Goal: Task Accomplishment & Management: Use online tool/utility

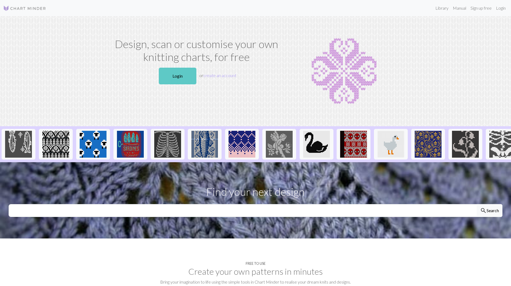
click at [176, 78] on link "Login" at bounding box center [178, 76] width 38 height 17
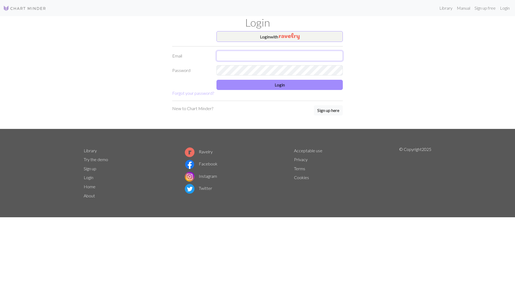
type input "[EMAIL_ADDRESS][DOMAIN_NAME]"
click at [256, 90] on form "Login with Email [EMAIL_ADDRESS][DOMAIN_NAME] Password Login Forgot your passwo…" at bounding box center [257, 63] width 171 height 65
click at [257, 87] on button "Login" at bounding box center [280, 85] width 126 height 10
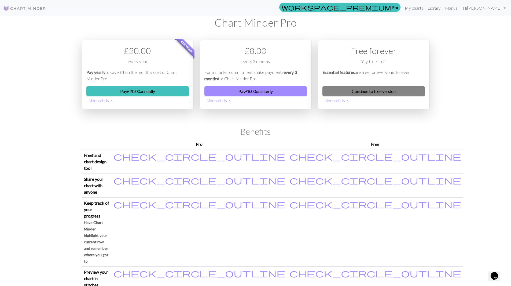
click at [360, 92] on link "Continue to free version" at bounding box center [374, 91] width 102 height 10
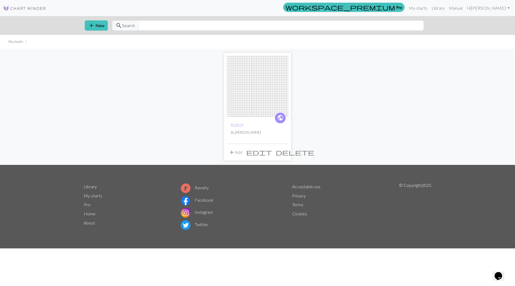
click at [256, 92] on img at bounding box center [258, 87] width 62 height 62
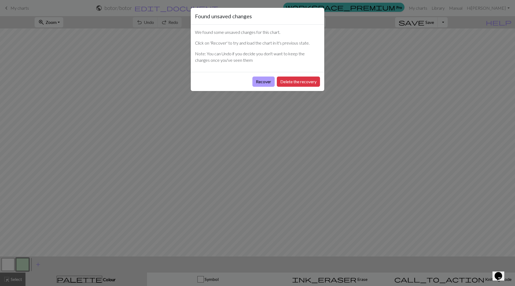
click at [261, 84] on button "Recover" at bounding box center [263, 81] width 22 height 10
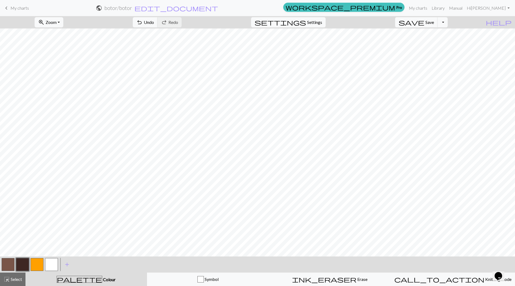
click at [21, 9] on span "My charts" at bounding box center [19, 7] width 19 height 5
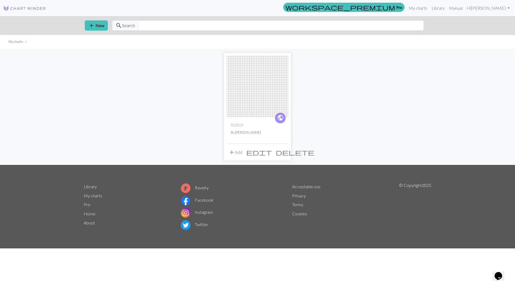
click at [236, 149] on button "add Add" at bounding box center [236, 152] width 18 height 10
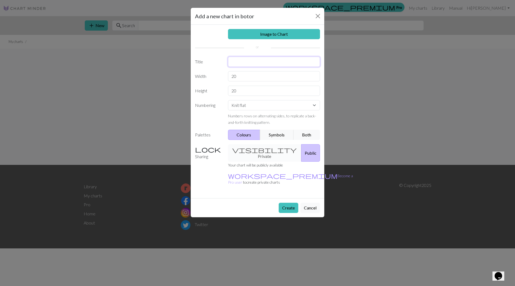
click at [243, 61] on input "text" at bounding box center [274, 62] width 92 height 10
type input "bibo"
drag, startPoint x: 240, startPoint y: 76, endPoint x: 211, endPoint y: 76, distance: 29.0
click at [211, 76] on div "Width 20" at bounding box center [257, 76] width 131 height 10
type input "240"
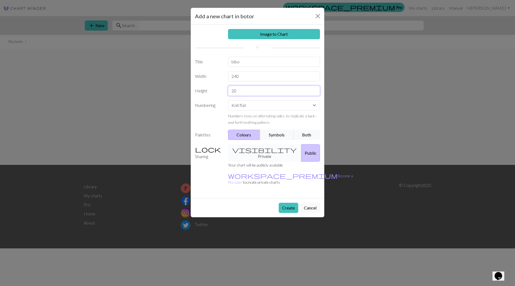
drag, startPoint x: 243, startPoint y: 93, endPoint x: 204, endPoint y: 93, distance: 38.9
click at [204, 93] on div "Height 20" at bounding box center [257, 91] width 131 height 10
type input "50"
click at [266, 106] on select "Knit flat Knit in the round Lace knitting Cross stitch" at bounding box center [274, 105] width 92 height 10
select select "round"
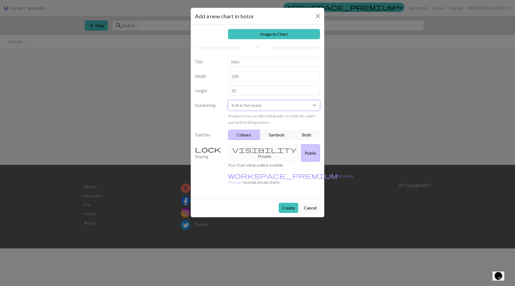
click at [228, 100] on select "Knit flat Knit in the round Lace knitting Cross stitch" at bounding box center [274, 105] width 92 height 10
click at [289, 203] on button "Create" at bounding box center [289, 208] width 20 height 10
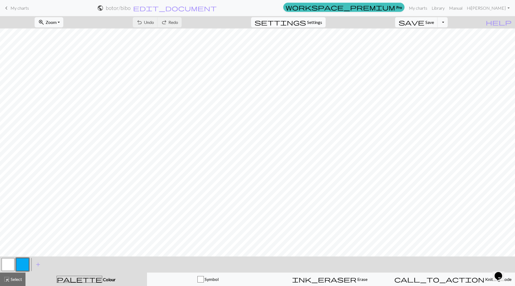
click at [319, 19] on span "Settings" at bounding box center [314, 22] width 15 height 6
select select "aran"
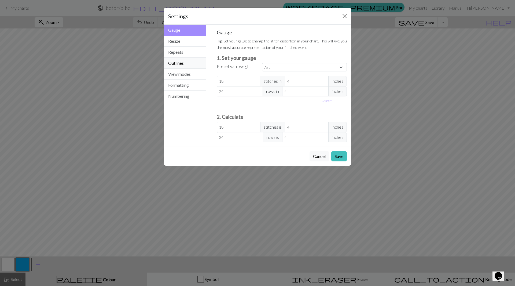
click at [183, 63] on button "Outlines" at bounding box center [185, 63] width 42 height 11
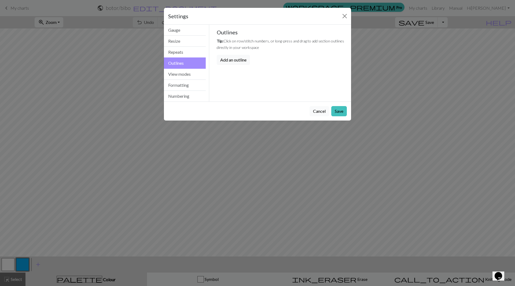
click at [317, 112] on button "Cancel" at bounding box center [320, 111] width 20 height 10
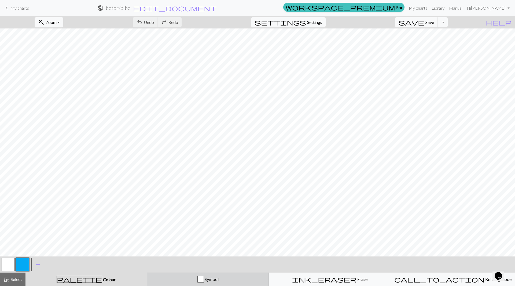
click at [202, 275] on button "Symbol" at bounding box center [208, 278] width 122 height 13
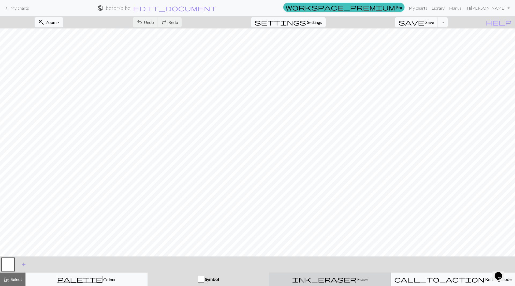
click at [308, 273] on button "ink_eraser Erase Erase" at bounding box center [330, 278] width 122 height 13
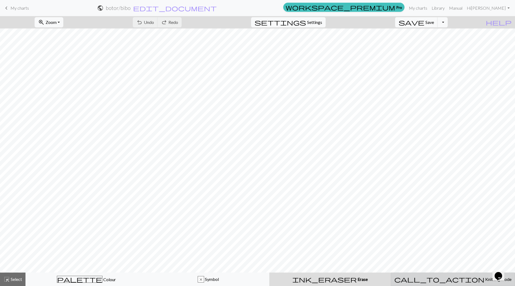
click at [437, 276] on span "call_to_action" at bounding box center [439, 279] width 90 height 8
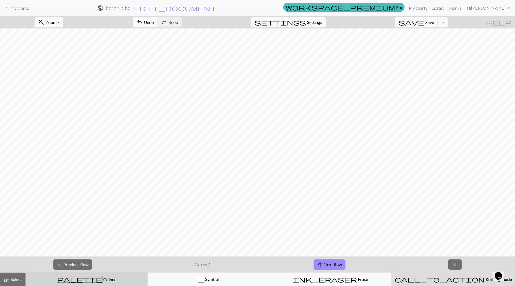
click at [110, 274] on button "palette Colour Colour" at bounding box center [86, 278] width 122 height 13
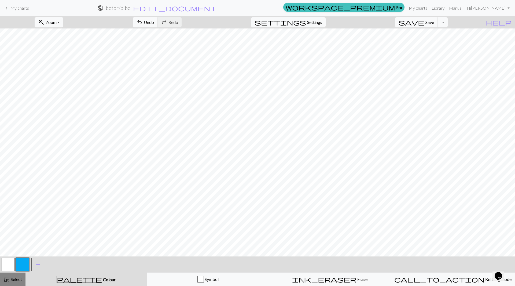
click at [15, 273] on button "highlight_alt Select Select" at bounding box center [12, 278] width 25 height 13
click at [37, 264] on span "add" at bounding box center [38, 265] width 6 height 8
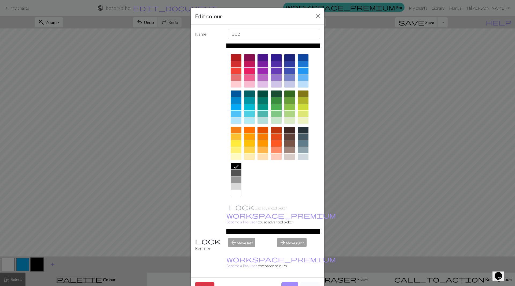
click at [305, 282] on button "Cancel" at bounding box center [311, 287] width 20 height 10
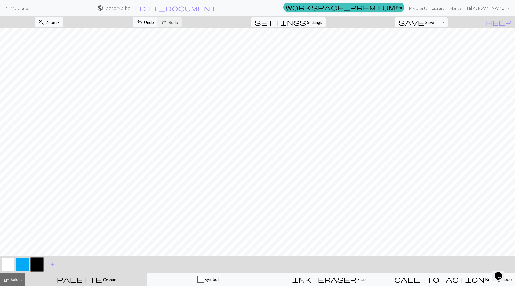
click at [448, 19] on button "Toggle Dropdown" at bounding box center [443, 22] width 10 height 10
click at [430, 7] on link "My charts" at bounding box center [418, 8] width 23 height 11
click at [320, 23] on span "Settings" at bounding box center [314, 22] width 15 height 6
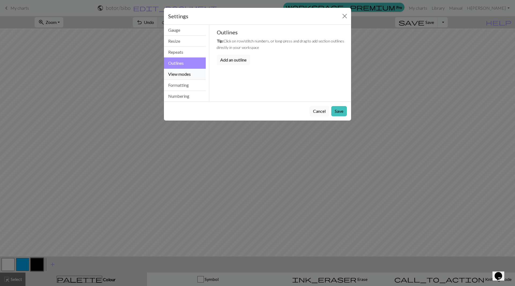
click at [179, 71] on button "View modes" at bounding box center [185, 74] width 42 height 11
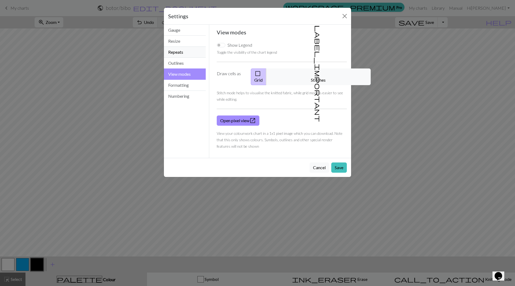
click at [183, 55] on button "Repeats" at bounding box center [185, 52] width 42 height 11
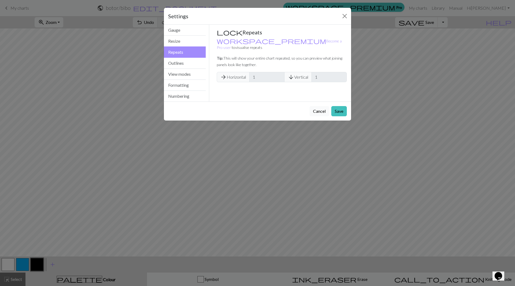
click at [321, 108] on button "Cancel" at bounding box center [320, 111] width 20 height 10
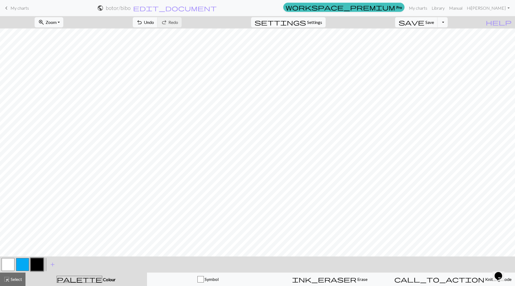
click at [25, 10] on span "My charts" at bounding box center [19, 7] width 19 height 5
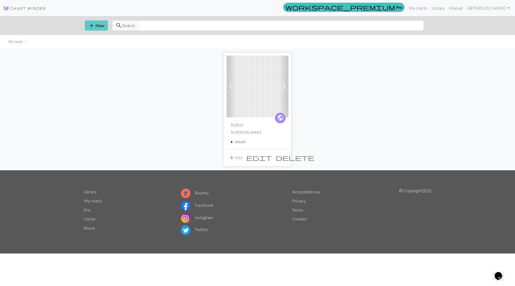
click at [103, 26] on button "add New" at bounding box center [96, 25] width 23 height 10
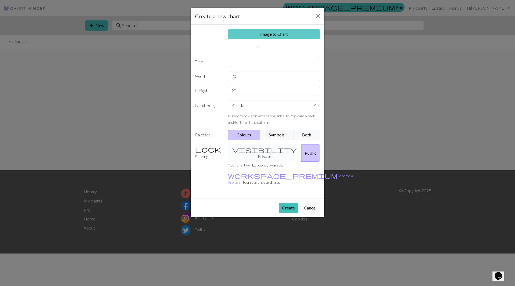
click at [278, 34] on link "Image to Chart" at bounding box center [274, 34] width 92 height 10
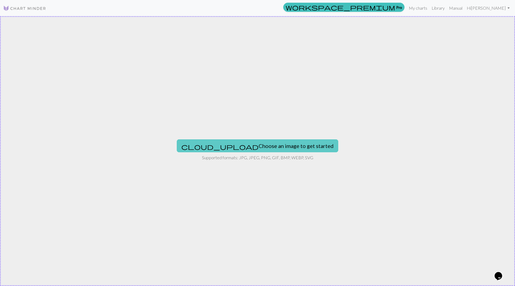
click at [264, 146] on button "cloud_upload Choose an image to get started" at bounding box center [258, 145] width 162 height 13
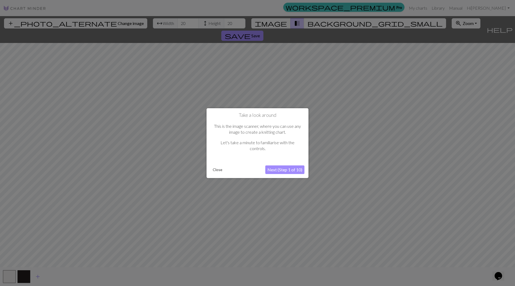
click at [288, 169] on button "Next (Step 1 of 10)" at bounding box center [284, 169] width 39 height 9
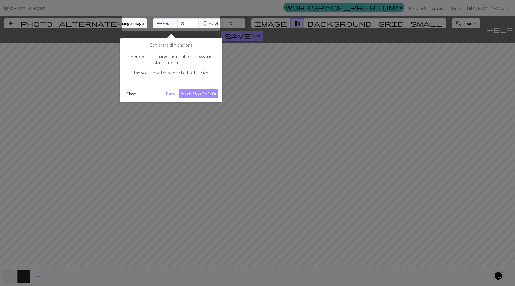
click at [203, 97] on button "Next (Step 2 of 10)" at bounding box center [198, 93] width 39 height 9
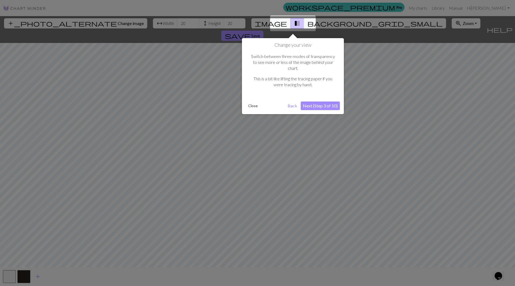
click at [310, 101] on button "Next (Step 3 of 10)" at bounding box center [320, 105] width 39 height 9
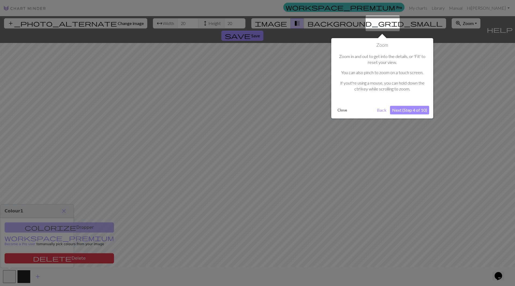
click at [420, 112] on button "Next (Step 4 of 10)" at bounding box center [409, 110] width 39 height 9
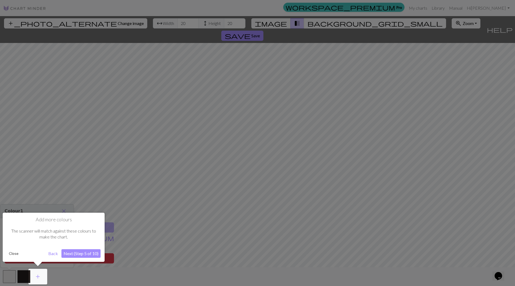
click at [90, 254] on button "Next (Step 5 of 10)" at bounding box center [80, 253] width 39 height 9
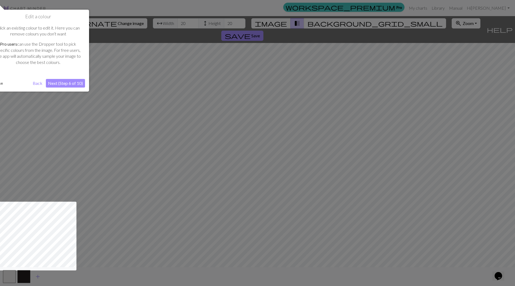
click at [74, 84] on button "Next (Step 6 of 10)" at bounding box center [65, 83] width 39 height 9
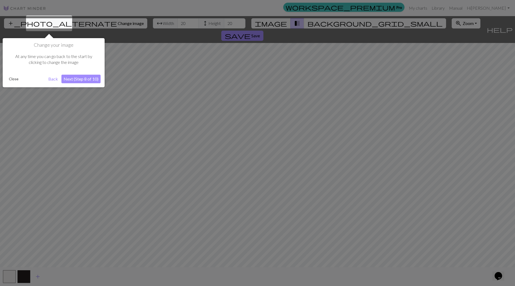
click at [74, 80] on button "Next (Step 8 of 10)" at bounding box center [80, 79] width 39 height 9
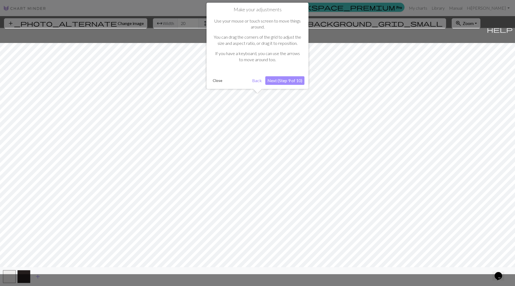
click at [279, 83] on button "Next (Step 9 of 10)" at bounding box center [284, 80] width 39 height 9
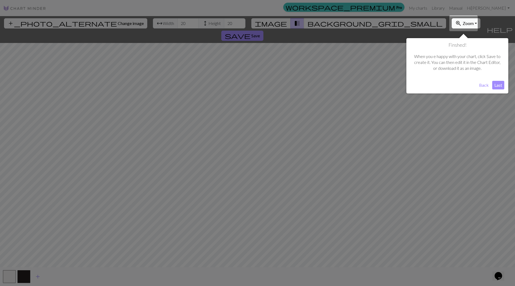
click at [501, 83] on button "Last" at bounding box center [498, 85] width 12 height 9
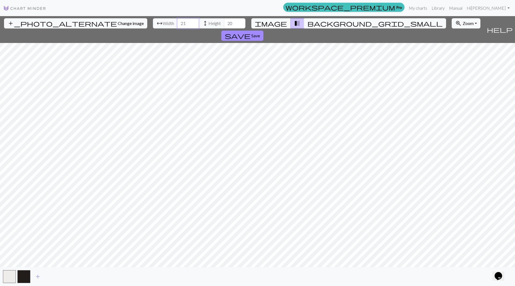
click at [177, 22] on input "21" at bounding box center [187, 23] width 21 height 10
click at [177, 22] on input "22" at bounding box center [187, 23] width 21 height 10
click at [177, 22] on input "23" at bounding box center [187, 23] width 21 height 10
click at [177, 22] on input "24" at bounding box center [187, 23] width 21 height 10
click at [177, 22] on input "25" at bounding box center [187, 23] width 21 height 10
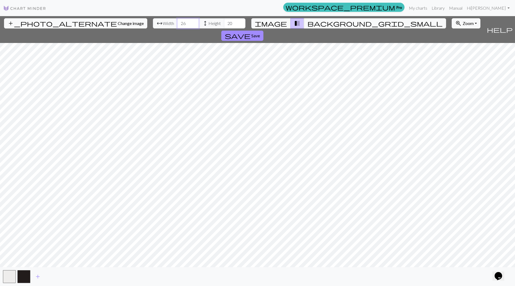
click at [177, 22] on input "26" at bounding box center [187, 23] width 21 height 10
click at [177, 22] on input "27" at bounding box center [187, 23] width 21 height 10
click at [177, 22] on input "28" at bounding box center [187, 23] width 21 height 10
click at [177, 22] on input "29" at bounding box center [187, 23] width 21 height 10
click at [177, 22] on input "30" at bounding box center [187, 23] width 21 height 10
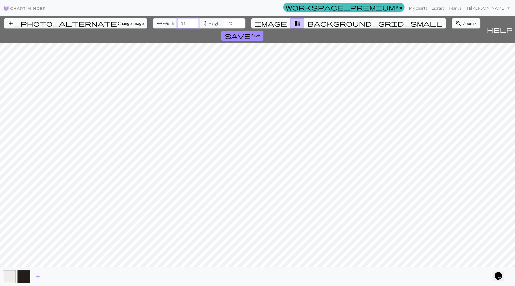
click at [177, 22] on input "31" at bounding box center [187, 23] width 21 height 10
click at [177, 22] on input "32" at bounding box center [187, 23] width 21 height 10
click at [177, 22] on input "33" at bounding box center [187, 23] width 21 height 10
click at [177, 22] on input "34" at bounding box center [187, 23] width 21 height 10
click at [177, 22] on input "35" at bounding box center [187, 23] width 21 height 10
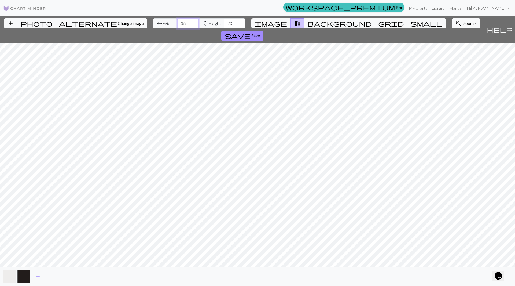
click at [177, 22] on input "36" at bounding box center [187, 23] width 21 height 10
click at [177, 22] on input "37" at bounding box center [187, 23] width 21 height 10
type input "38"
click at [177, 22] on input "38" at bounding box center [187, 23] width 21 height 10
click at [224, 20] on input "21" at bounding box center [234, 23] width 21 height 10
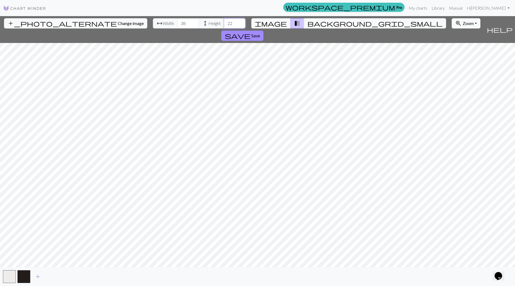
click at [224, 20] on input "22" at bounding box center [234, 23] width 21 height 10
click at [224, 20] on input "23" at bounding box center [234, 23] width 21 height 10
click at [224, 20] on input "24" at bounding box center [234, 23] width 21 height 10
click at [224, 20] on input "25" at bounding box center [234, 23] width 21 height 10
click at [224, 20] on input "26" at bounding box center [234, 23] width 21 height 10
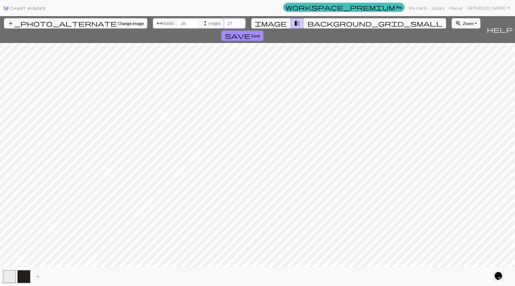
click at [224, 20] on input "27" at bounding box center [234, 23] width 21 height 10
click at [224, 20] on input "28" at bounding box center [234, 23] width 21 height 10
click at [224, 20] on input "29" at bounding box center [234, 23] width 21 height 10
click at [224, 20] on input "30" at bounding box center [234, 23] width 21 height 10
click at [224, 20] on input "31" at bounding box center [234, 23] width 21 height 10
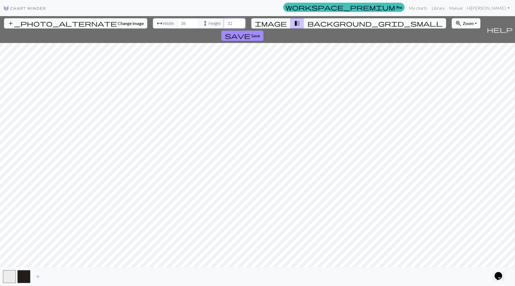
click at [224, 20] on input "32" at bounding box center [234, 23] width 21 height 10
click at [224, 20] on input "33" at bounding box center [234, 23] width 21 height 10
click at [224, 20] on input "34" at bounding box center [234, 23] width 21 height 10
click at [224, 20] on input "35" at bounding box center [234, 23] width 21 height 10
click at [224, 20] on input "36" at bounding box center [234, 23] width 21 height 10
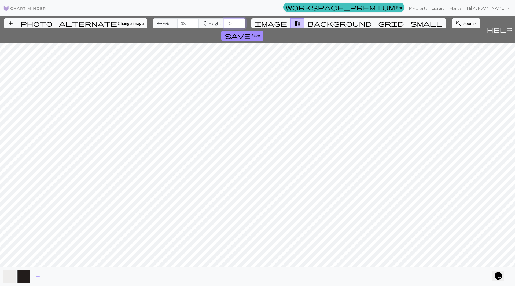
click at [224, 20] on input "37" at bounding box center [234, 23] width 21 height 10
click at [224, 20] on input "38" at bounding box center [234, 23] width 21 height 10
click at [224, 20] on input "39" at bounding box center [234, 23] width 21 height 10
click at [224, 20] on input "40" at bounding box center [234, 23] width 21 height 10
click at [224, 20] on input "41" at bounding box center [234, 23] width 21 height 10
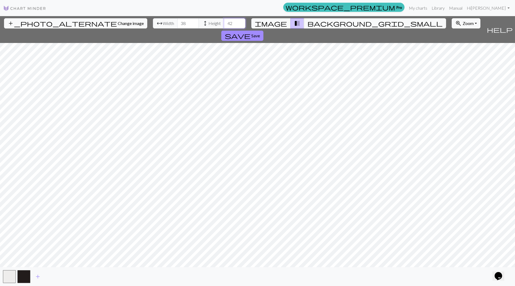
click at [224, 20] on input "42" at bounding box center [234, 23] width 21 height 10
click at [224, 20] on input "43" at bounding box center [234, 23] width 21 height 10
click at [224, 20] on input "44" at bounding box center [234, 23] width 21 height 10
click at [224, 20] on input "45" at bounding box center [234, 23] width 21 height 10
click at [224, 20] on input "46" at bounding box center [234, 23] width 21 height 10
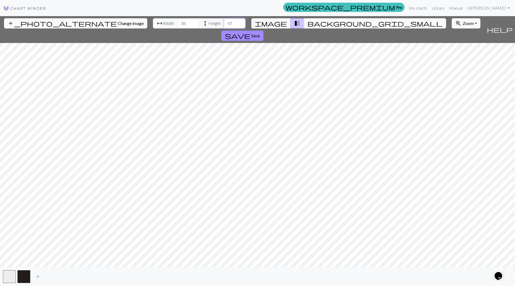
click at [224, 20] on input "47" at bounding box center [234, 23] width 21 height 10
click at [224, 20] on input "48" at bounding box center [234, 23] width 21 height 10
click at [224, 20] on input "49" at bounding box center [234, 23] width 21 height 10
click at [224, 20] on input "50" at bounding box center [234, 23] width 21 height 10
click at [224, 20] on input "51" at bounding box center [234, 23] width 21 height 10
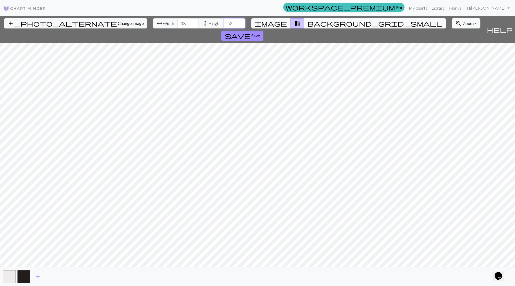
click at [224, 20] on input "52" at bounding box center [234, 23] width 21 height 10
click at [224, 20] on input "53" at bounding box center [234, 23] width 21 height 10
click at [224, 20] on input "55" at bounding box center [234, 23] width 21 height 10
click at [224, 20] on input "56" at bounding box center [234, 23] width 21 height 10
click at [224, 20] on input "57" at bounding box center [234, 23] width 21 height 10
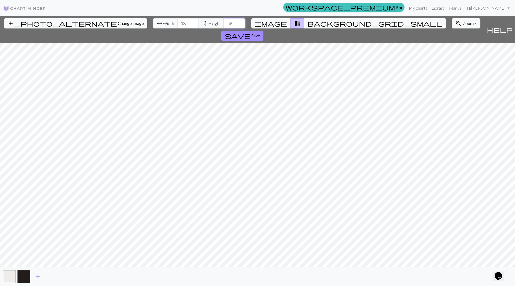
click at [224, 20] on input "58" at bounding box center [234, 23] width 21 height 10
click at [224, 24] on input "57" at bounding box center [234, 23] width 21 height 10
click at [224, 24] on input "56" at bounding box center [234, 23] width 21 height 10
click at [224, 24] on input "55" at bounding box center [234, 23] width 21 height 10
click at [224, 24] on input "54" at bounding box center [234, 23] width 21 height 10
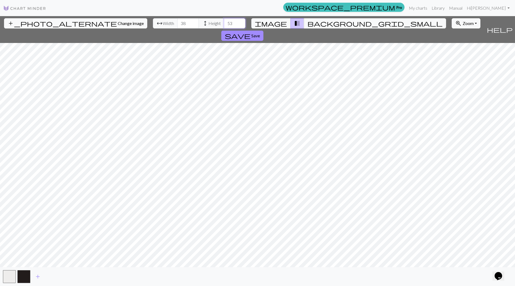
click at [224, 24] on input "53" at bounding box center [234, 23] width 21 height 10
click at [224, 24] on input "52" at bounding box center [234, 23] width 21 height 10
click at [224, 24] on input "51" at bounding box center [234, 23] width 21 height 10
click at [224, 24] on input "50" at bounding box center [234, 23] width 21 height 10
click at [224, 24] on input "48" at bounding box center [234, 23] width 21 height 10
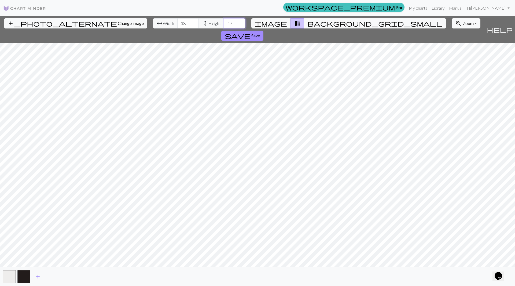
click at [224, 24] on input "47" at bounding box center [234, 23] width 21 height 10
click at [224, 24] on input "46" at bounding box center [234, 23] width 21 height 10
click at [224, 24] on input "45" at bounding box center [234, 23] width 21 height 10
click at [224, 24] on input "44" at bounding box center [234, 23] width 21 height 10
click at [224, 24] on input "43" at bounding box center [234, 23] width 21 height 10
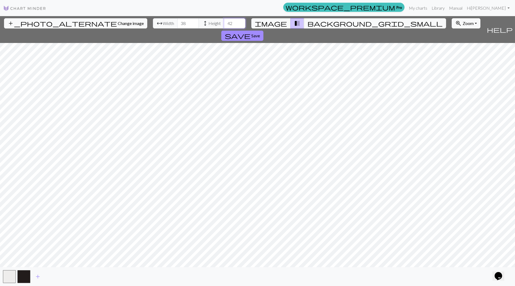
click at [224, 24] on input "42" at bounding box center [234, 23] width 21 height 10
click at [224, 24] on input "41" at bounding box center [234, 23] width 21 height 10
click at [224, 24] on input "40" at bounding box center [234, 23] width 21 height 10
click at [224, 24] on input "39" at bounding box center [234, 23] width 21 height 10
click at [224, 24] on input "38" at bounding box center [234, 23] width 21 height 10
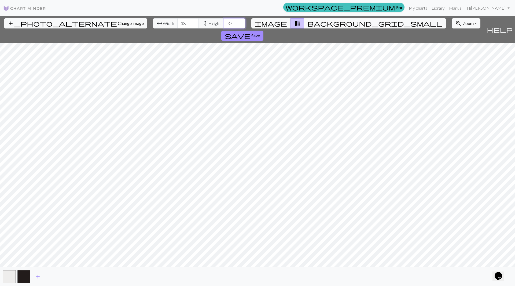
click at [224, 24] on input "37" at bounding box center [234, 23] width 21 height 10
click at [224, 24] on input "36" at bounding box center [234, 23] width 21 height 10
click at [224, 24] on input "35" at bounding box center [234, 23] width 21 height 10
click at [224, 24] on input "34" at bounding box center [234, 23] width 21 height 10
click at [224, 24] on input "33" at bounding box center [234, 23] width 21 height 10
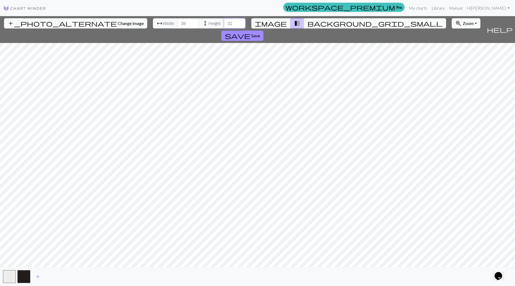
click at [224, 24] on input "32" at bounding box center [234, 23] width 21 height 10
click at [224, 24] on input "31" at bounding box center [234, 23] width 21 height 10
click at [224, 24] on input "30" at bounding box center [234, 23] width 21 height 10
click at [224, 24] on input "29" at bounding box center [234, 23] width 21 height 10
click at [224, 24] on input "28" at bounding box center [234, 23] width 21 height 10
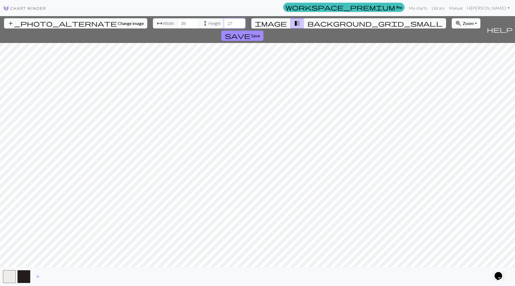
click at [224, 24] on input "27" at bounding box center [234, 23] width 21 height 10
click at [224, 24] on input "26" at bounding box center [234, 23] width 21 height 10
click at [224, 24] on input "25" at bounding box center [234, 23] width 21 height 10
click at [224, 24] on input "24" at bounding box center [234, 23] width 21 height 10
click at [224, 24] on input "23" at bounding box center [234, 23] width 21 height 10
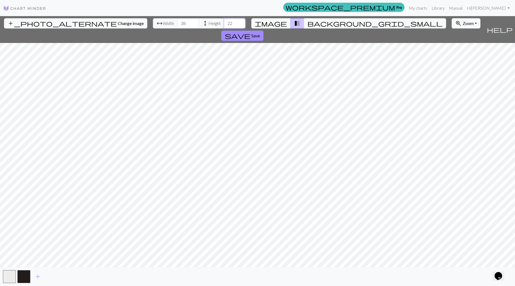
click at [224, 24] on input "22" at bounding box center [234, 23] width 21 height 10
click at [224, 24] on input "21" at bounding box center [234, 23] width 21 height 10
click at [224, 24] on input "20" at bounding box center [234, 23] width 21 height 10
click at [224, 24] on input "19" at bounding box center [234, 23] width 21 height 10
click at [224, 24] on input "18" at bounding box center [234, 23] width 21 height 10
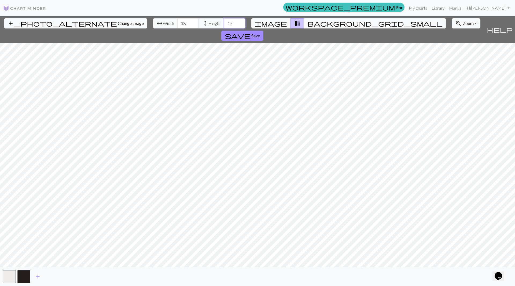
click at [224, 24] on input "17" at bounding box center [234, 23] width 21 height 10
type input "16"
click at [224, 24] on input "16" at bounding box center [234, 23] width 21 height 10
click at [177, 24] on input "37" at bounding box center [187, 23] width 21 height 10
click at [177, 24] on input "36" at bounding box center [187, 23] width 21 height 10
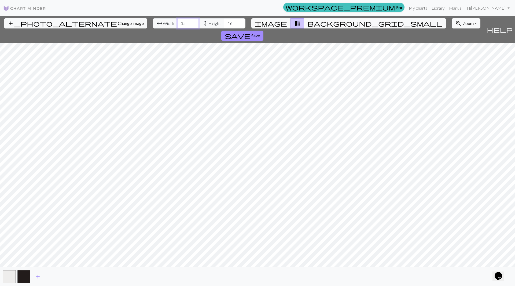
click at [177, 24] on input "35" at bounding box center [187, 23] width 21 height 10
click at [177, 24] on input "34" at bounding box center [187, 23] width 21 height 10
click at [177, 24] on input "33" at bounding box center [187, 23] width 21 height 10
click at [177, 24] on input "32" at bounding box center [187, 23] width 21 height 10
click at [177, 24] on input "31" at bounding box center [187, 23] width 21 height 10
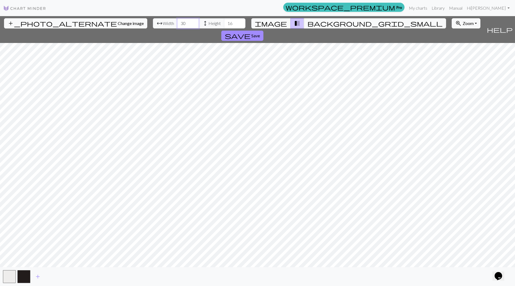
click at [177, 24] on input "30" at bounding box center [187, 23] width 21 height 10
click at [177, 24] on input "29" at bounding box center [187, 23] width 21 height 10
click at [177, 24] on input "28" at bounding box center [187, 23] width 21 height 10
click at [177, 24] on input "27" at bounding box center [187, 23] width 21 height 10
click at [177, 24] on input "26" at bounding box center [187, 23] width 21 height 10
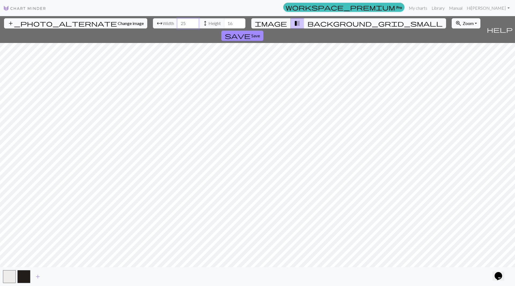
click at [177, 24] on input "25" at bounding box center [187, 23] width 21 height 10
click at [177, 24] on input "24" at bounding box center [187, 23] width 21 height 10
click at [177, 24] on input "23" at bounding box center [187, 23] width 21 height 10
click at [177, 24] on input "22" at bounding box center [187, 23] width 21 height 10
click at [177, 24] on input "21" at bounding box center [187, 23] width 21 height 10
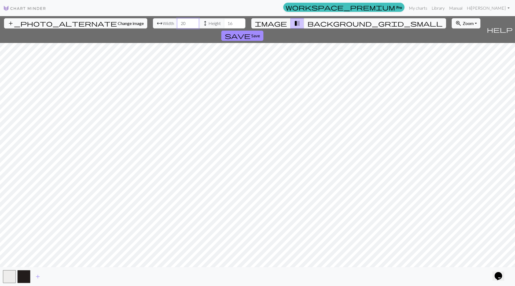
click at [177, 24] on input "20" at bounding box center [187, 23] width 21 height 10
click at [177, 24] on input "19" at bounding box center [187, 23] width 21 height 10
click at [177, 24] on input "18" at bounding box center [187, 23] width 21 height 10
click at [177, 20] on input "18" at bounding box center [187, 23] width 21 height 10
click at [177, 22] on input "19" at bounding box center [187, 23] width 21 height 10
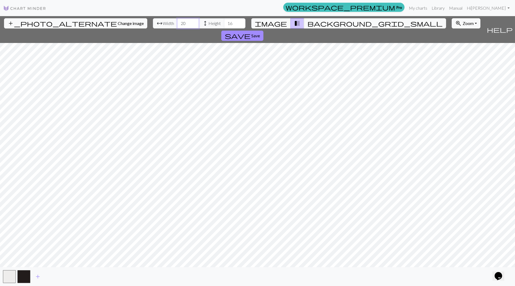
click at [177, 22] on input "20" at bounding box center [187, 23] width 21 height 10
click at [307, 24] on span "background_grid_small" at bounding box center [374, 24] width 135 height 8
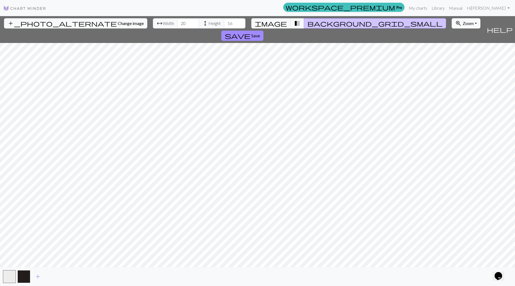
click at [24, 278] on button "button" at bounding box center [23, 276] width 13 height 13
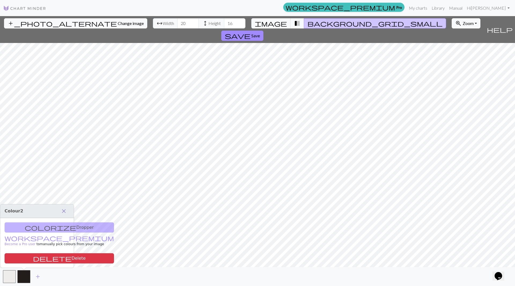
click at [65, 213] on span "close" at bounding box center [64, 211] width 6 height 8
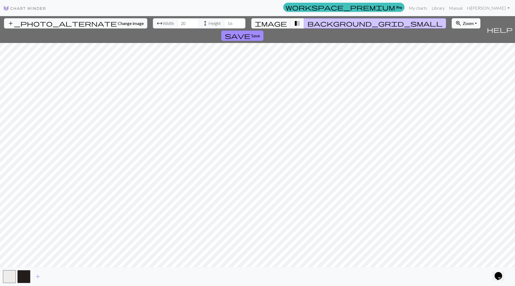
click at [294, 25] on span "transition_fade" at bounding box center [297, 24] width 6 height 8
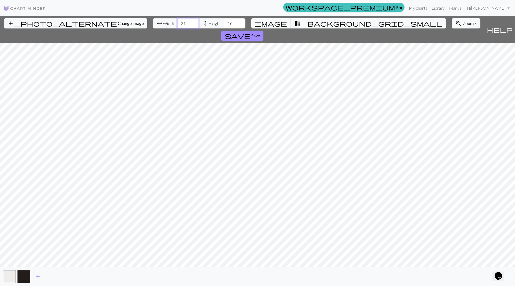
click at [177, 21] on input "21" at bounding box center [187, 23] width 21 height 10
click at [177, 21] on input "22" at bounding box center [187, 23] width 21 height 10
click at [177, 21] on input "23" at bounding box center [187, 23] width 21 height 10
click at [177, 21] on input "24" at bounding box center [187, 23] width 21 height 10
type input "25"
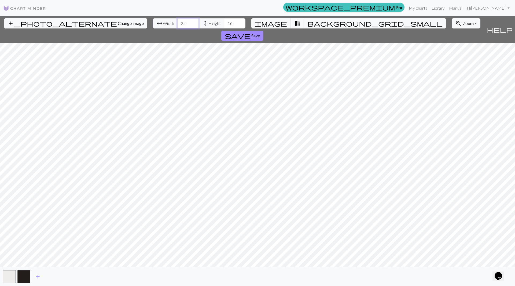
click at [177, 21] on input "25" at bounding box center [187, 23] width 21 height 10
click at [224, 21] on input "17" at bounding box center [234, 23] width 21 height 10
click at [224, 21] on input "18" at bounding box center [234, 23] width 21 height 10
click at [224, 21] on input "19" at bounding box center [234, 23] width 21 height 10
click at [224, 21] on input "20" at bounding box center [234, 23] width 21 height 10
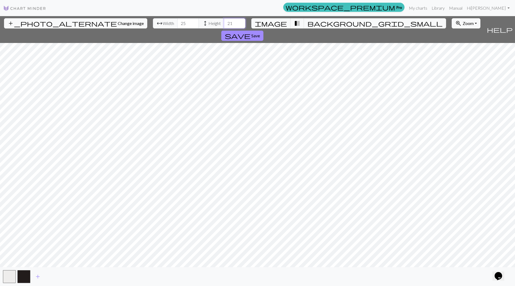
click at [224, 21] on input "21" at bounding box center [234, 23] width 21 height 10
click at [224, 21] on input "22" at bounding box center [234, 23] width 21 height 10
click at [224, 21] on input "23" at bounding box center [234, 23] width 21 height 10
click at [224, 21] on input "24" at bounding box center [234, 23] width 21 height 10
click at [224, 21] on input "25" at bounding box center [234, 23] width 21 height 10
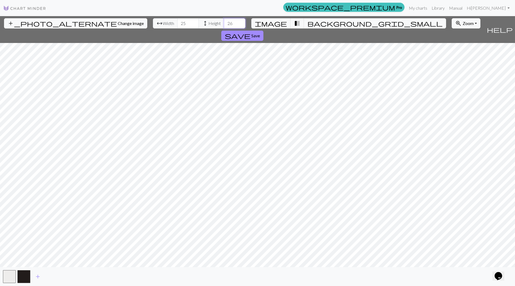
click at [224, 21] on input "26" at bounding box center [234, 23] width 21 height 10
click at [224, 26] on input "25" at bounding box center [234, 23] width 21 height 10
click at [224, 26] on input "24" at bounding box center [234, 23] width 21 height 10
click at [224, 26] on input "23" at bounding box center [234, 23] width 21 height 10
click at [224, 26] on input "22" at bounding box center [234, 23] width 21 height 10
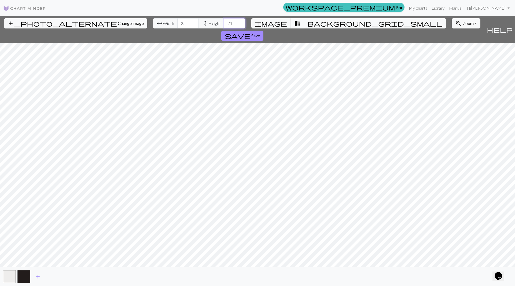
click at [224, 26] on input "21" at bounding box center [234, 23] width 21 height 10
type input "20"
click at [224, 26] on input "20" at bounding box center [234, 23] width 21 height 10
click at [36, 279] on span "add" at bounding box center [38, 277] width 6 height 8
click at [36, 279] on button "button" at bounding box center [38, 276] width 13 height 13
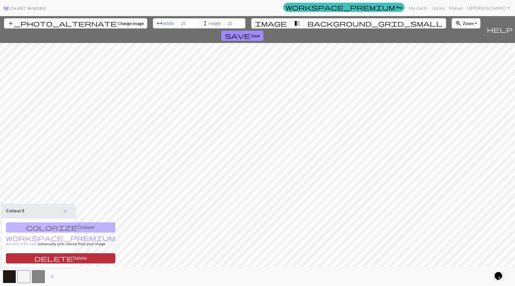
click at [45, 257] on button "delete Delete" at bounding box center [60, 258] width 109 height 10
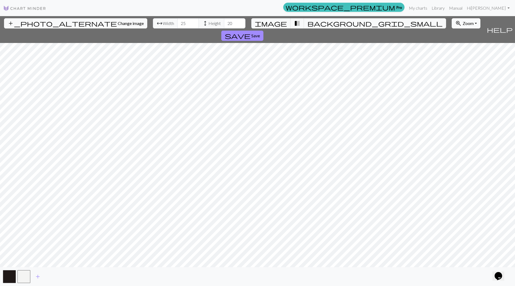
click at [452, 24] on button "zoom_in Zoom Zoom" at bounding box center [466, 23] width 29 height 10
click at [39, 8] on img at bounding box center [24, 8] width 43 height 6
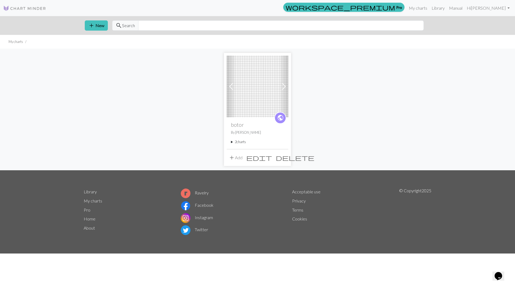
click at [262, 85] on img at bounding box center [258, 87] width 62 height 62
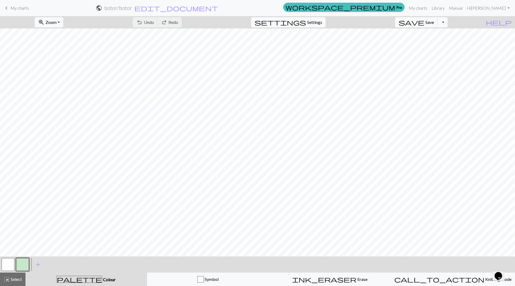
click at [18, 9] on span "My charts" at bounding box center [19, 7] width 19 height 5
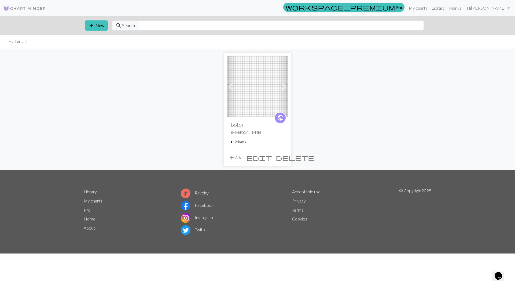
click at [232, 141] on summary "2 charts" at bounding box center [257, 141] width 53 height 5
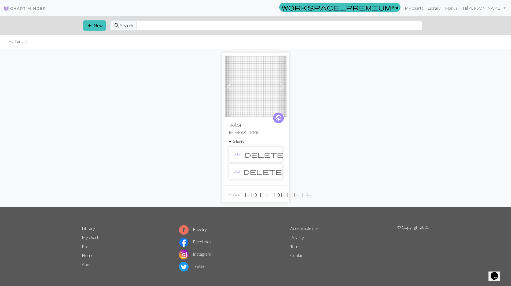
click at [239, 172] on link "bibo" at bounding box center [237, 171] width 6 height 5
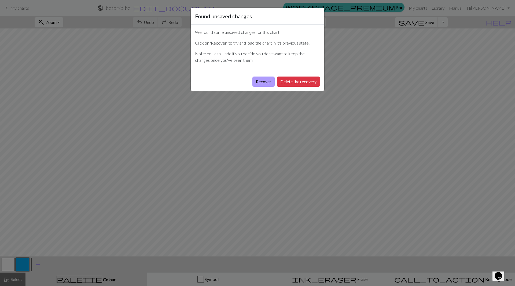
click at [261, 81] on button "Recover" at bounding box center [263, 81] width 22 height 10
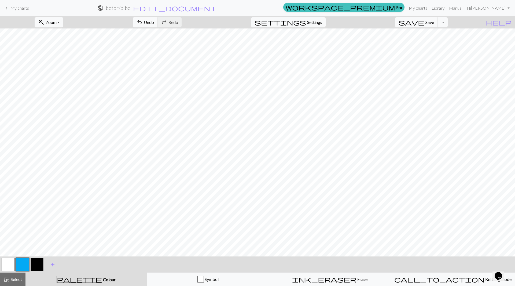
click at [35, 265] on button "button" at bounding box center [37, 264] width 13 height 13
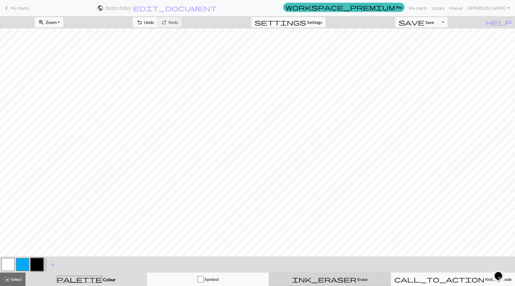
click at [357, 279] on span "Erase" at bounding box center [362, 278] width 11 height 5
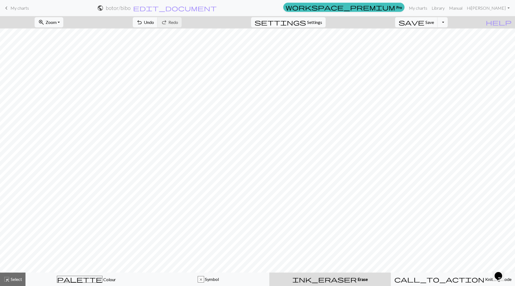
click at [341, 279] on div "ink_eraser Erase Erase" at bounding box center [330, 279] width 115 height 6
click at [101, 279] on div "palette Colour Colour" at bounding box center [86, 279] width 115 height 7
